Goal: Navigation & Orientation: Find specific page/section

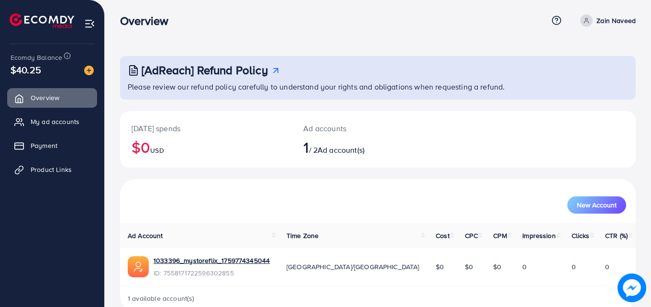
scroll to position [22, 0]
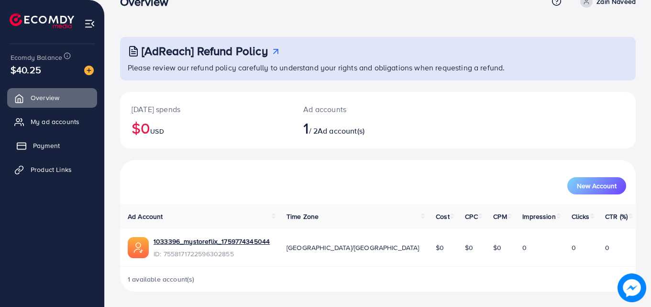
click at [52, 143] on span "Payment" at bounding box center [46, 146] width 27 height 10
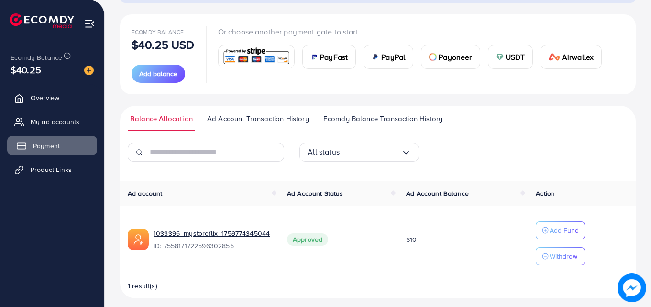
scroll to position [107, 0]
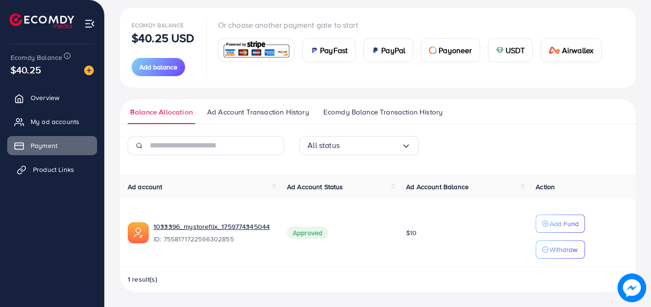
click at [60, 174] on span "Product Links" at bounding box center [53, 170] width 41 height 10
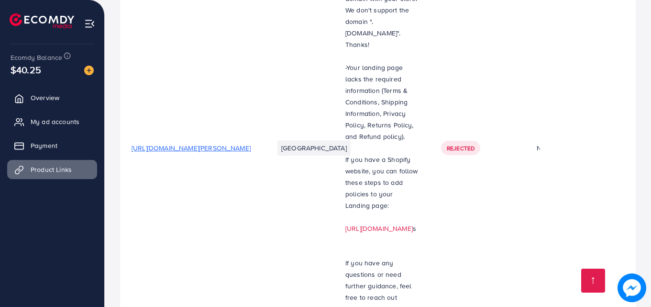
scroll to position [268, 0]
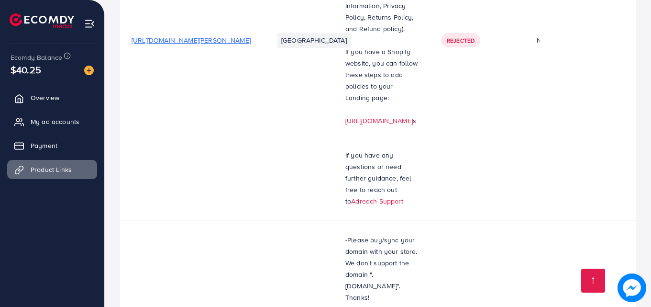
click at [651, 295] on div "Your product links Learn Create new Product URLs Target markets Reason rejected…" at bounding box center [378, 289] width 547 height 1115
click at [650, 295] on div "Your product links Learn Create new Product URLs Target markets Reason rejected…" at bounding box center [378, 289] width 547 height 1115
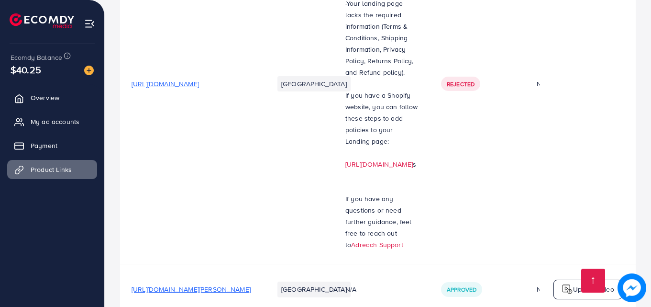
scroll to position [601, 0]
